Goal: Task Accomplishment & Management: Complete application form

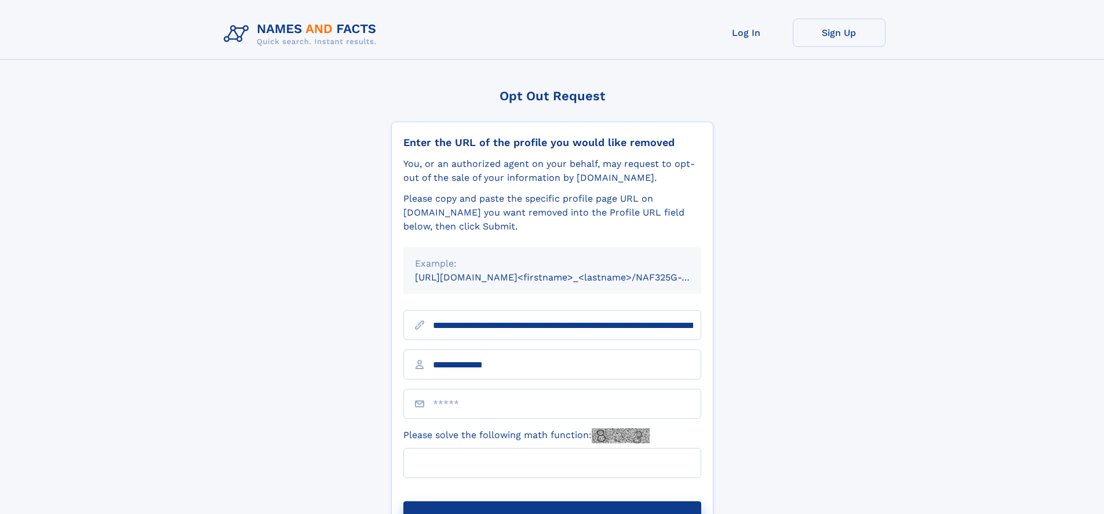
type input "**********"
type input "*"
click at [552, 501] on button "Submit Opt Out Request" at bounding box center [552, 519] width 298 height 37
